Goal: Task Accomplishment & Management: Use online tool/utility

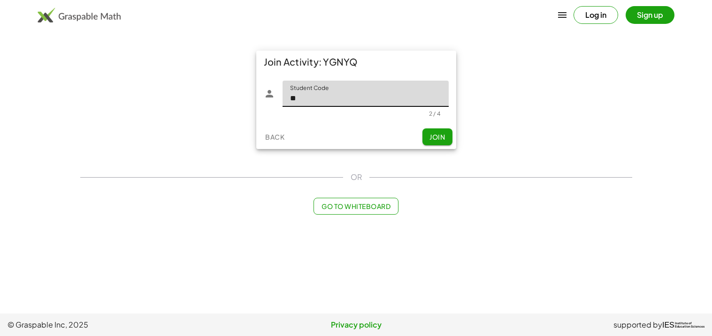
type input "****"
click at [433, 141] on button "Join" at bounding box center [437, 137] width 30 height 17
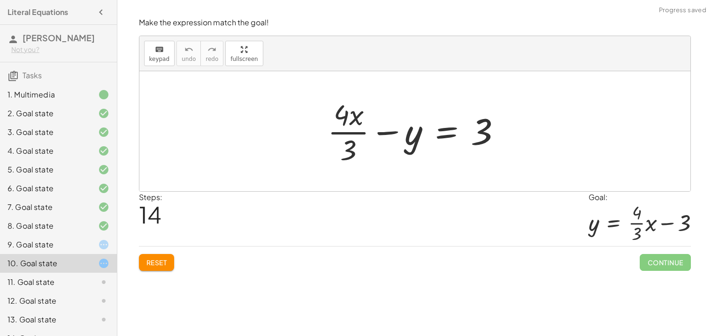
click at [167, 242] on div "Steps: 14 Goal: y = + · · 4 · 3 · x − 3" at bounding box center [415, 219] width 552 height 55
click at [177, 255] on div "Reset Continue" at bounding box center [415, 258] width 552 height 25
click at [156, 249] on div "Reset Continue" at bounding box center [415, 258] width 552 height 25
click at [166, 259] on span "Reset" at bounding box center [156, 262] width 21 height 8
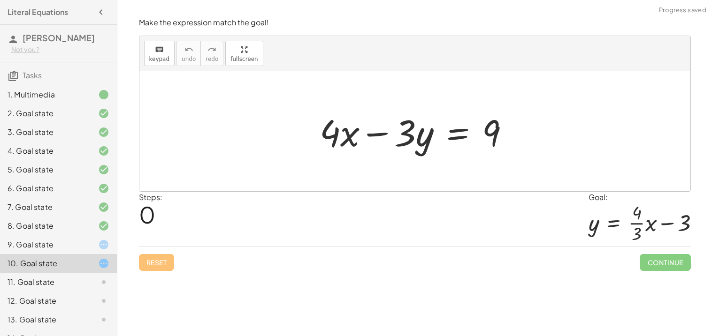
click at [99, 241] on icon at bounding box center [103, 244] width 11 height 11
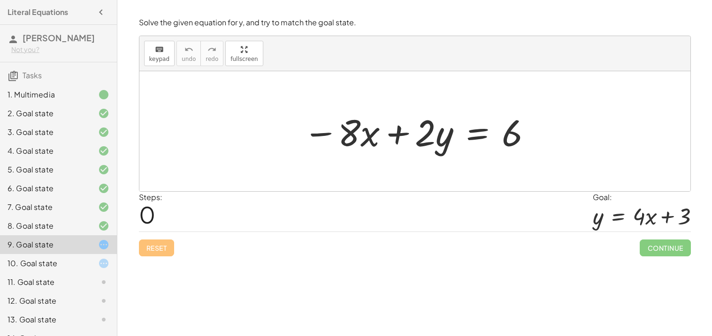
scroll to position [34, 0]
